Goal: Task Accomplishment & Management: Manage account settings

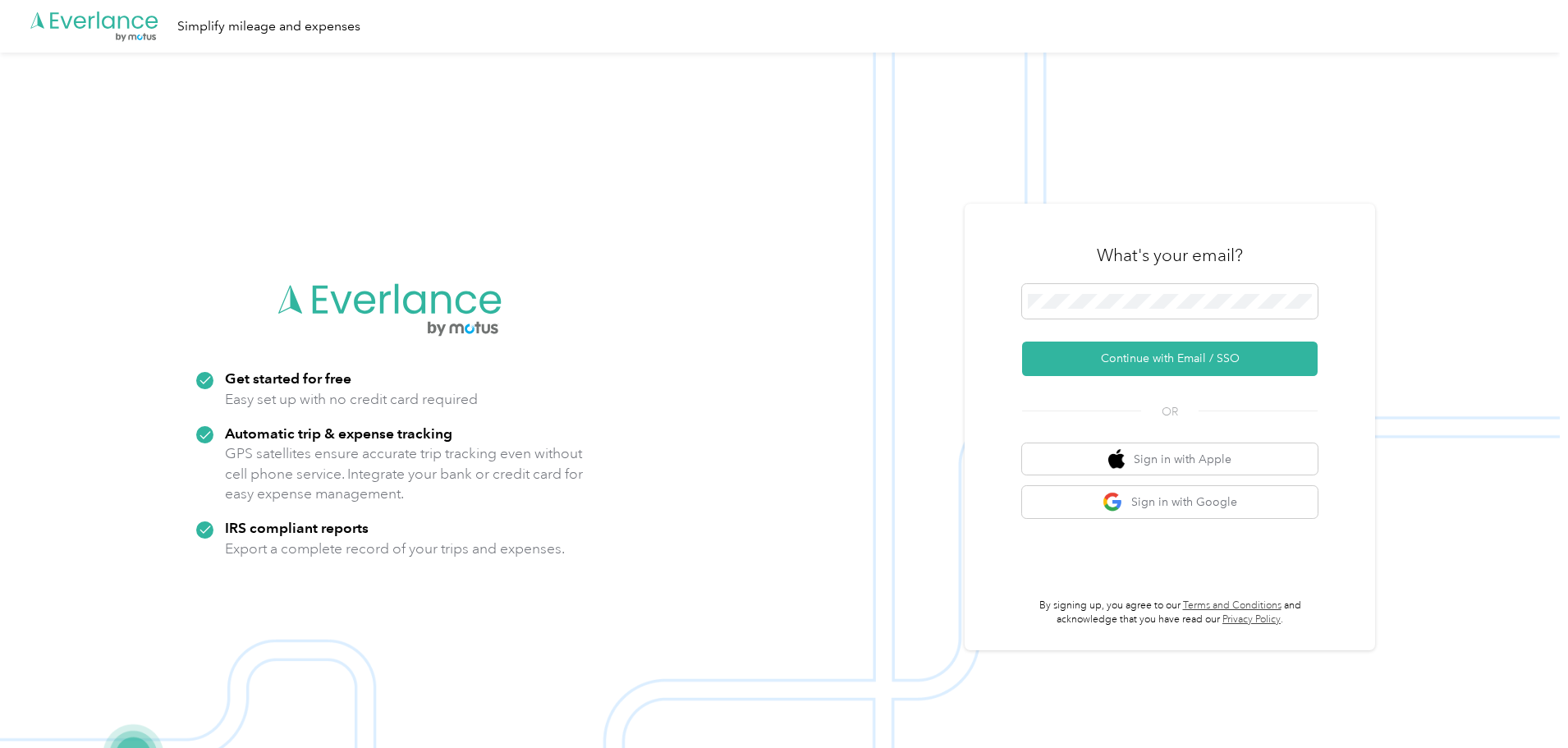
click at [1126, 283] on div "What's your email?" at bounding box center [1169, 254] width 295 height 57
click at [1110, 359] on button "Continue with Email / SSO" at bounding box center [1169, 359] width 295 height 34
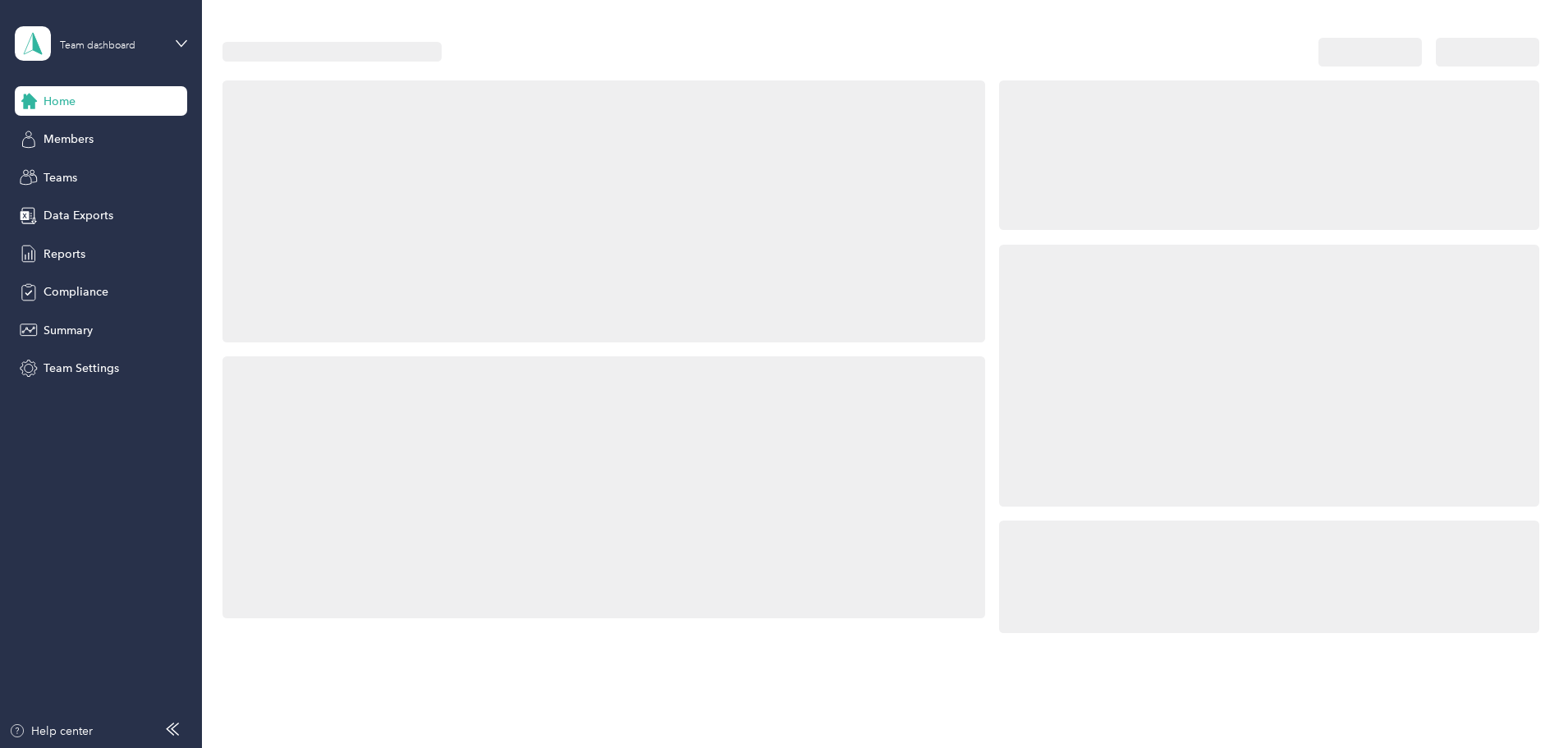
click at [1121, 369] on div at bounding box center [1269, 375] width 540 height 262
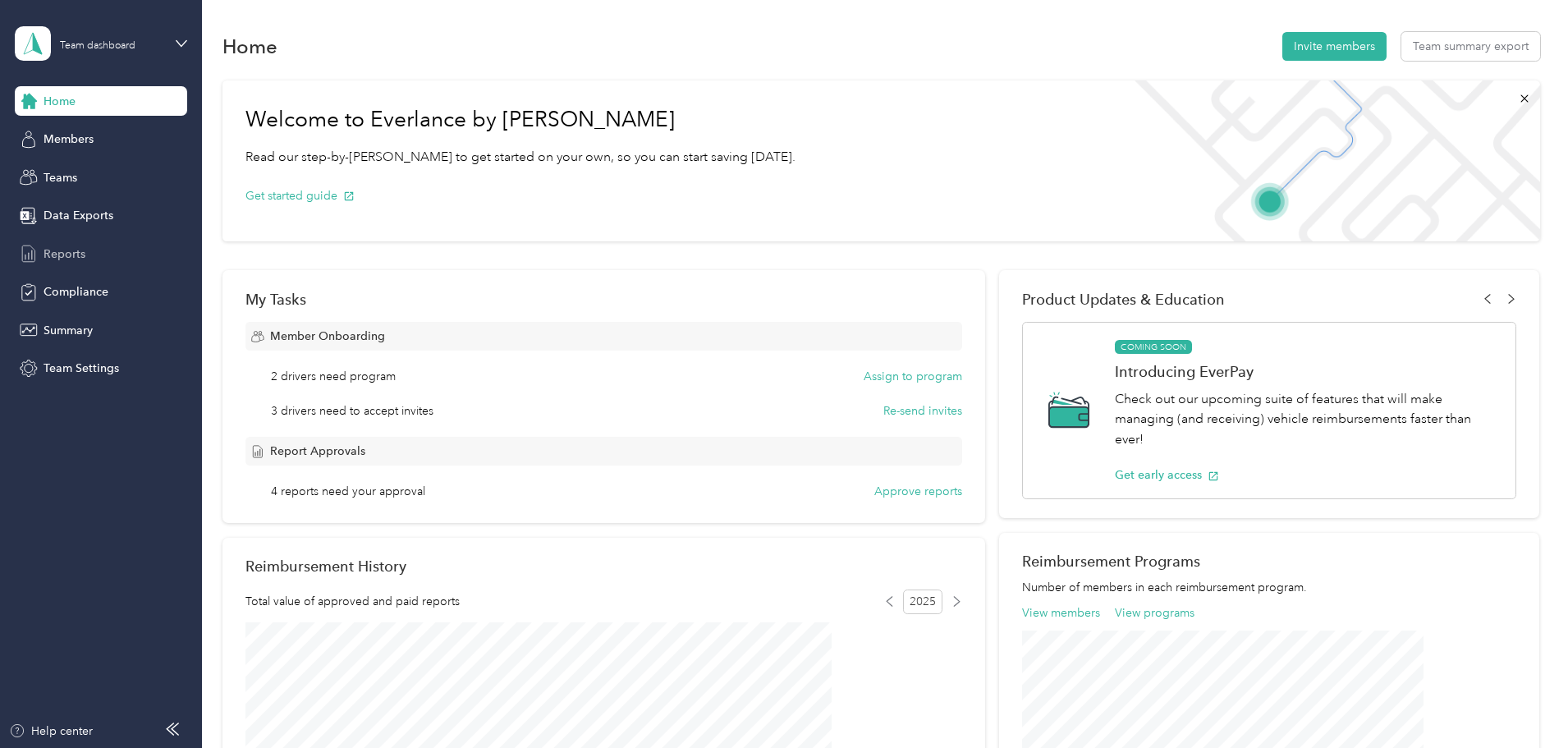
click at [92, 257] on div "Reports" at bounding box center [101, 254] width 172 height 30
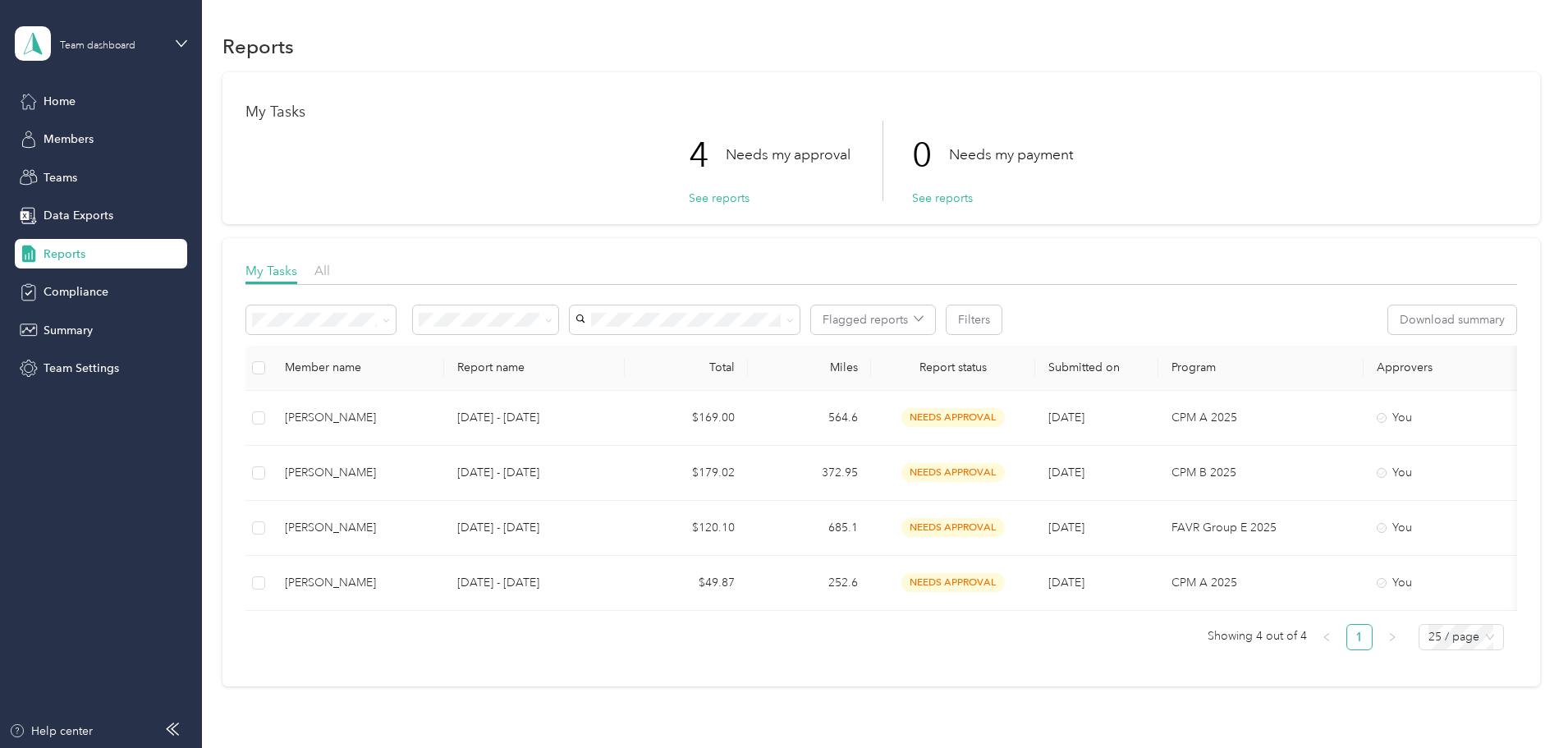
click at [272, 372] on th at bounding box center [258, 369] width 26 height 45
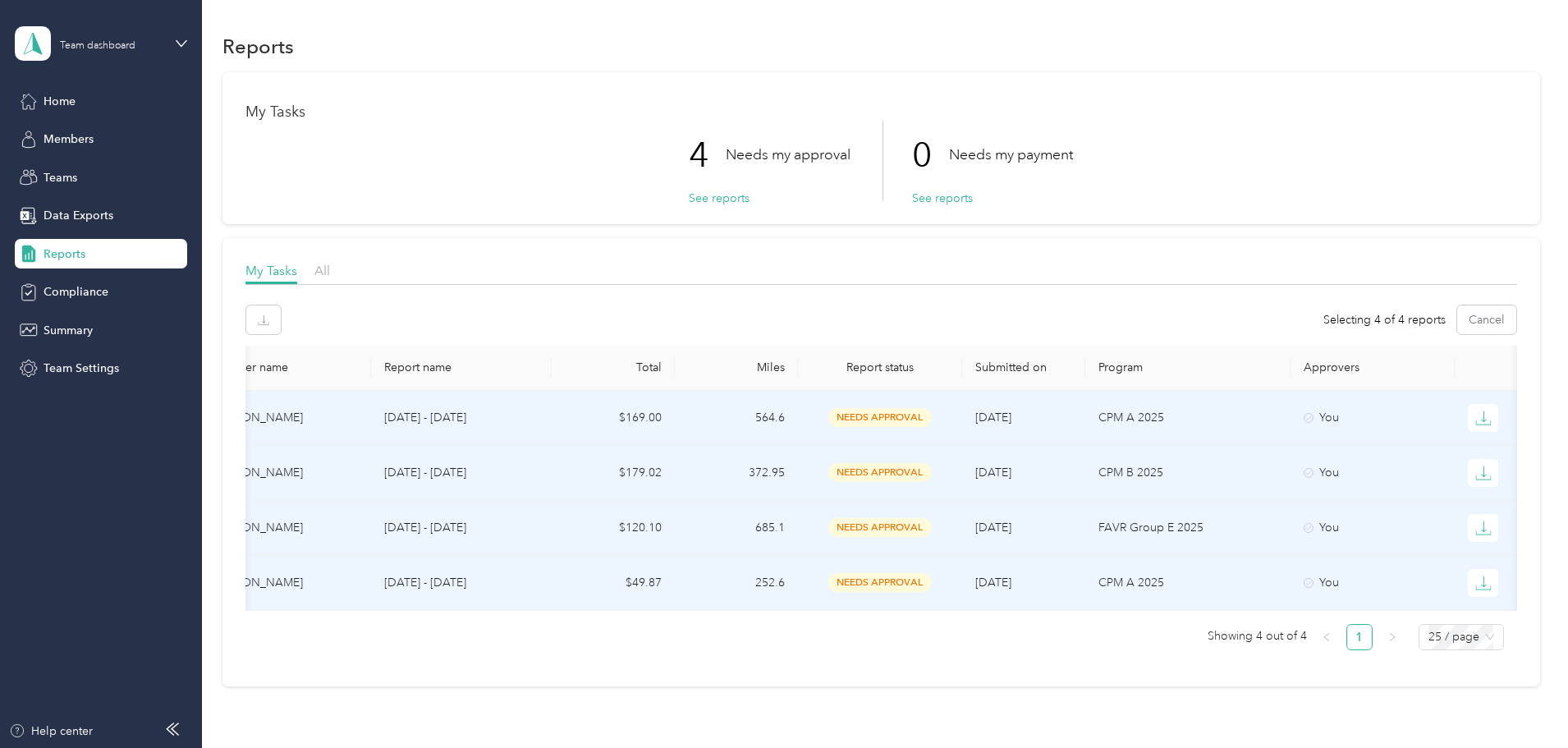
scroll to position [0, 316]
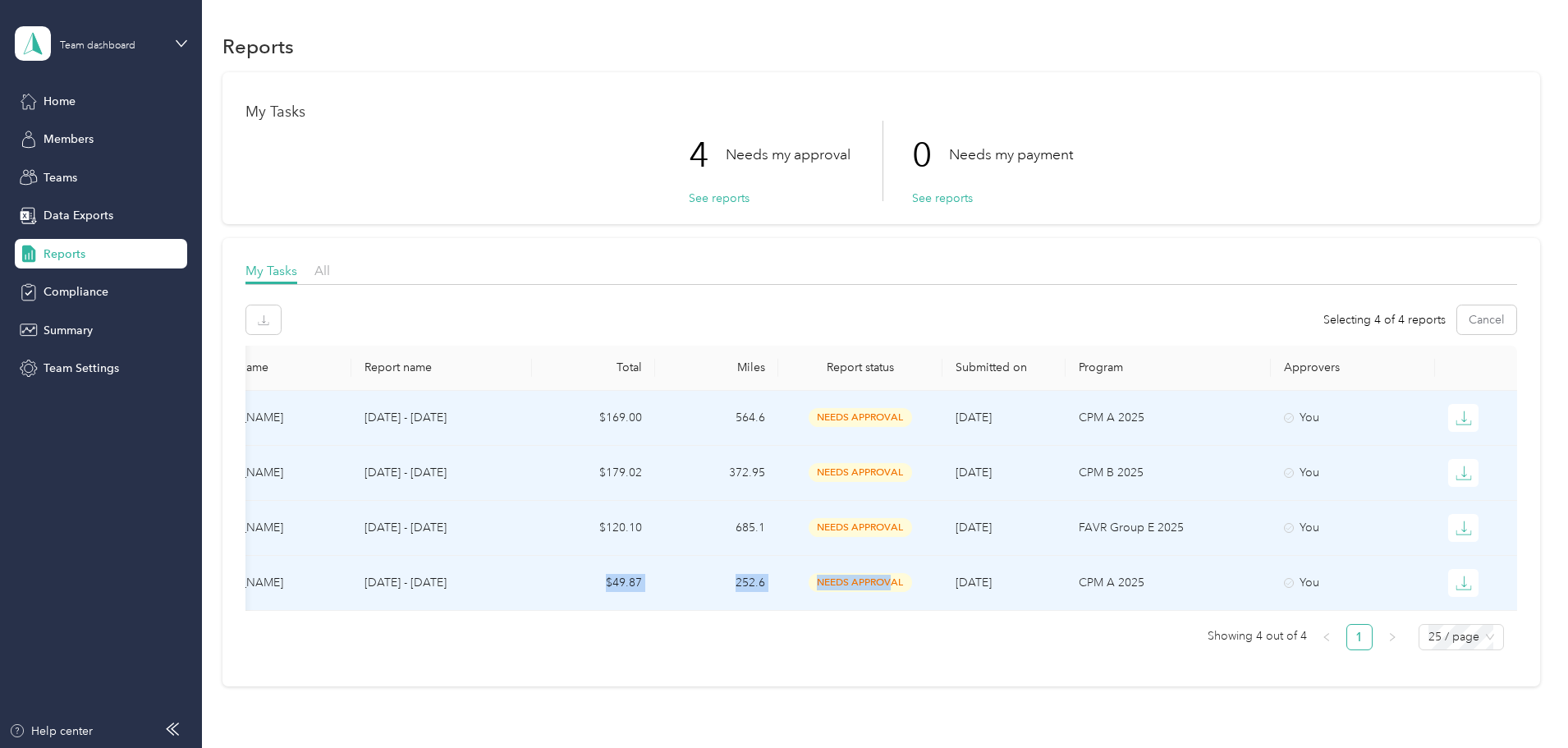
drag, startPoint x: 779, startPoint y: 609, endPoint x: 450, endPoint y: 612, distance: 329.0
click at [455, 609] on tr "[PERSON_NAME] [DATE] - [DATE] $49.87 252.6 needs approval [DATE] CPM A 2025 You" at bounding box center [835, 583] width 1364 height 55
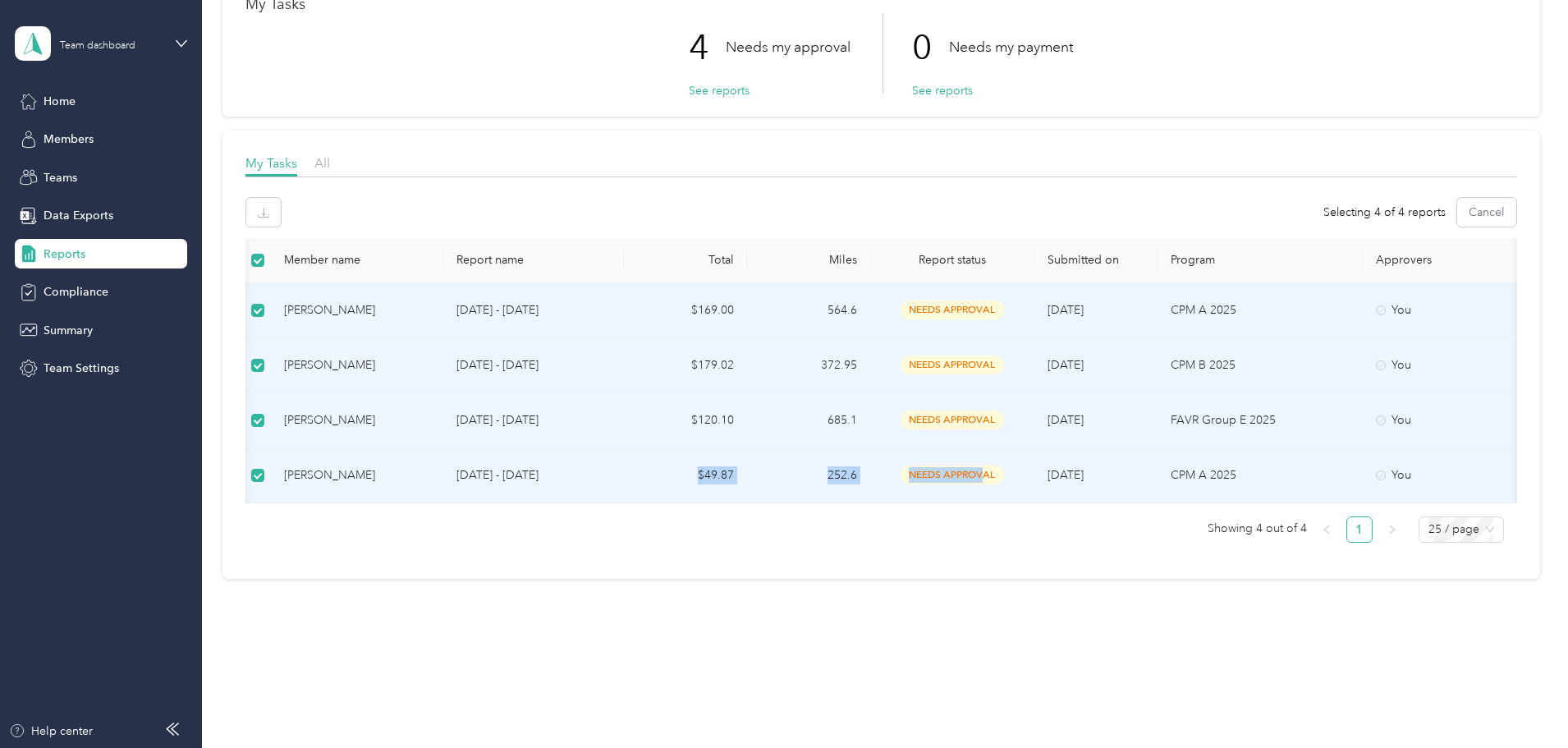
scroll to position [120, 0]
click at [330, 155] on span "All" at bounding box center [322, 162] width 15 height 15
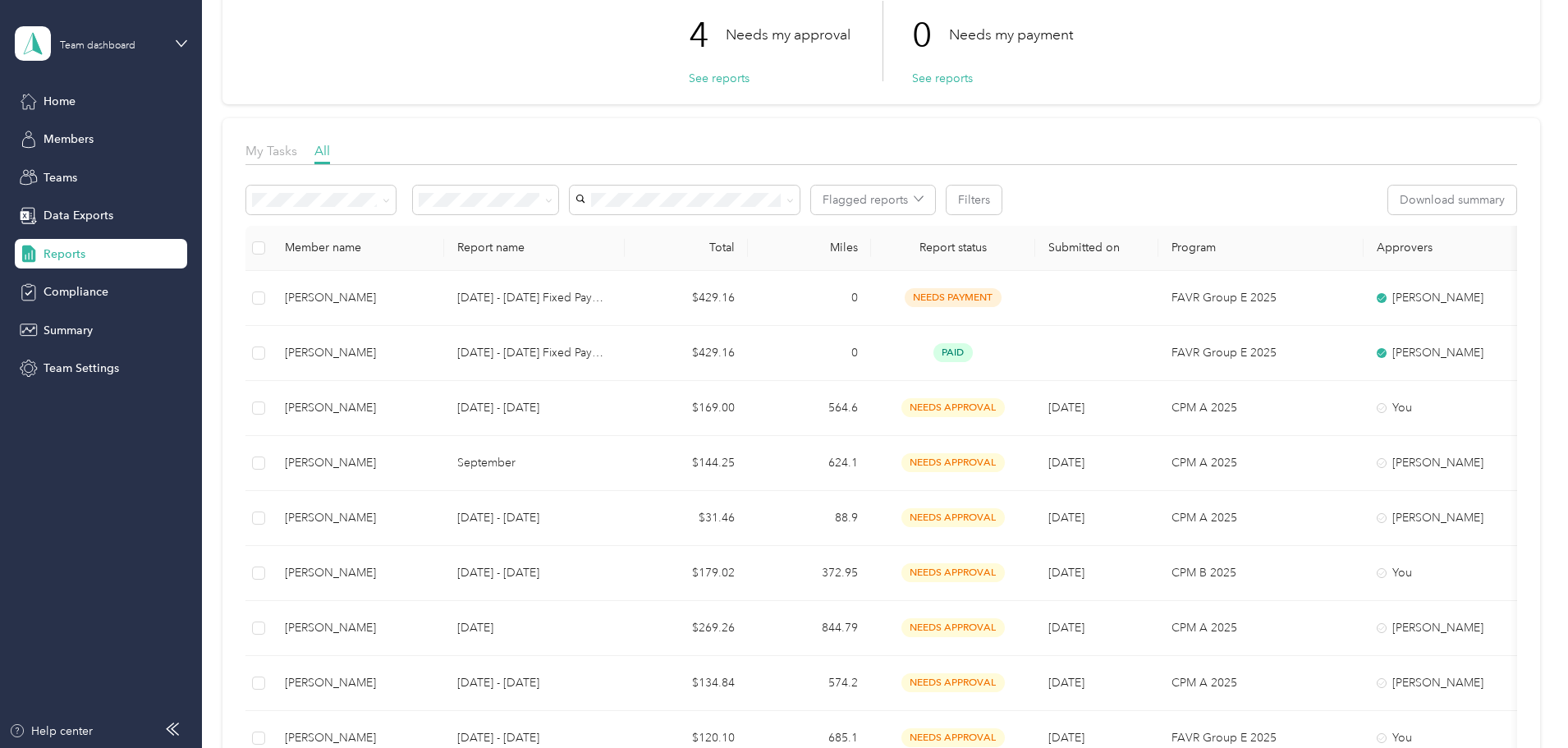
click at [272, 258] on th at bounding box center [258, 248] width 26 height 45
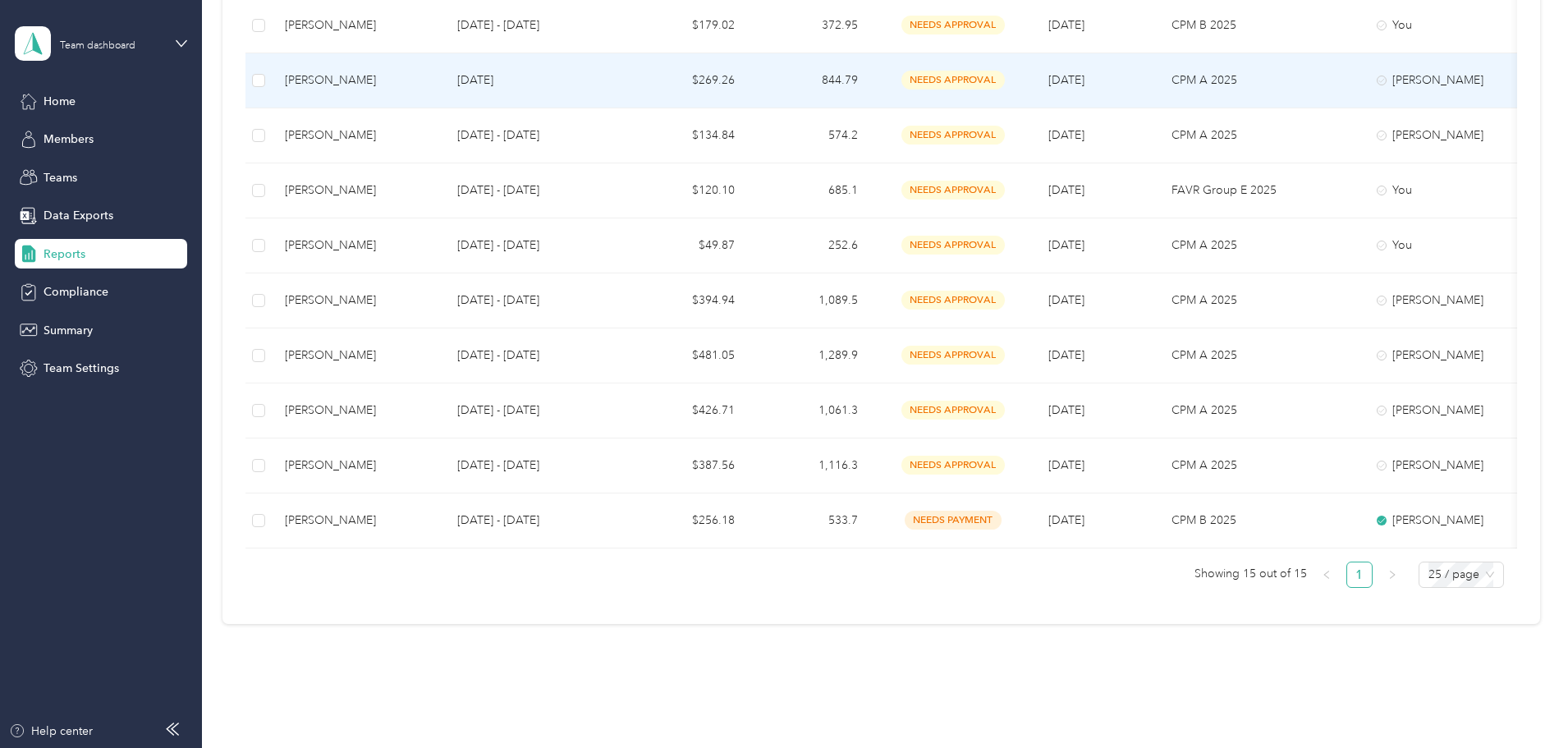
scroll to position [695, 0]
